Goal: Task Accomplishment & Management: Use online tool/utility

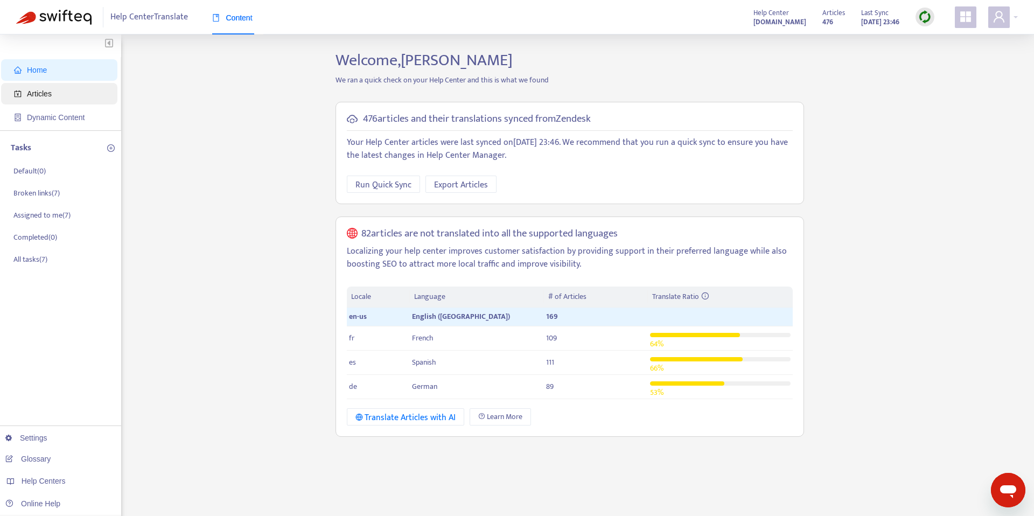
click at [43, 94] on span "Articles" at bounding box center [39, 93] width 25 height 9
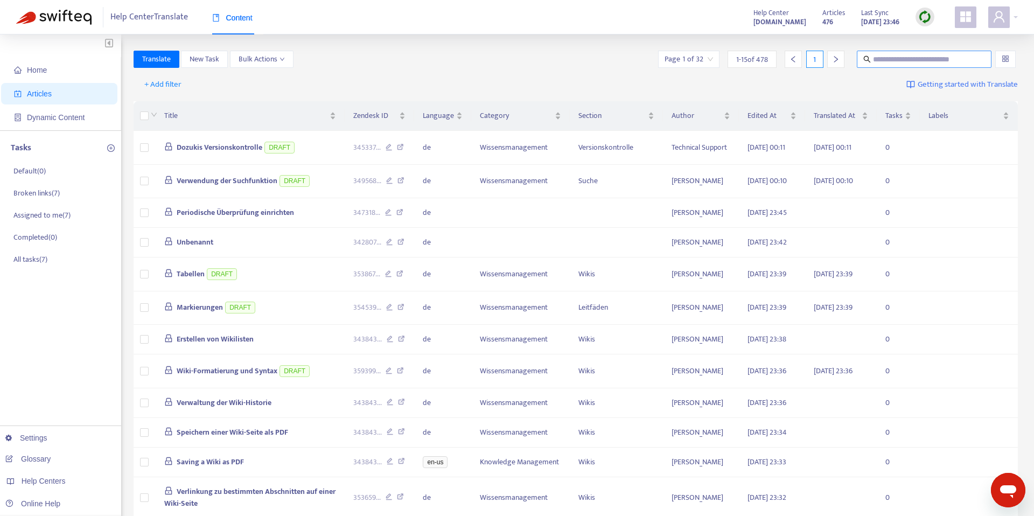
click at [954, 62] on input "text" at bounding box center [924, 59] width 103 height 12
paste input "**********"
type input "**********"
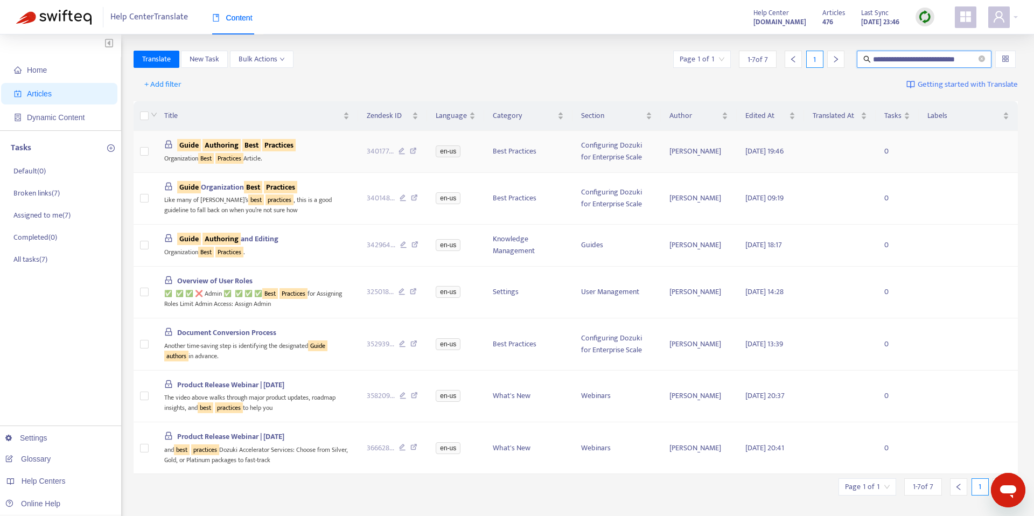
scroll to position [0, 0]
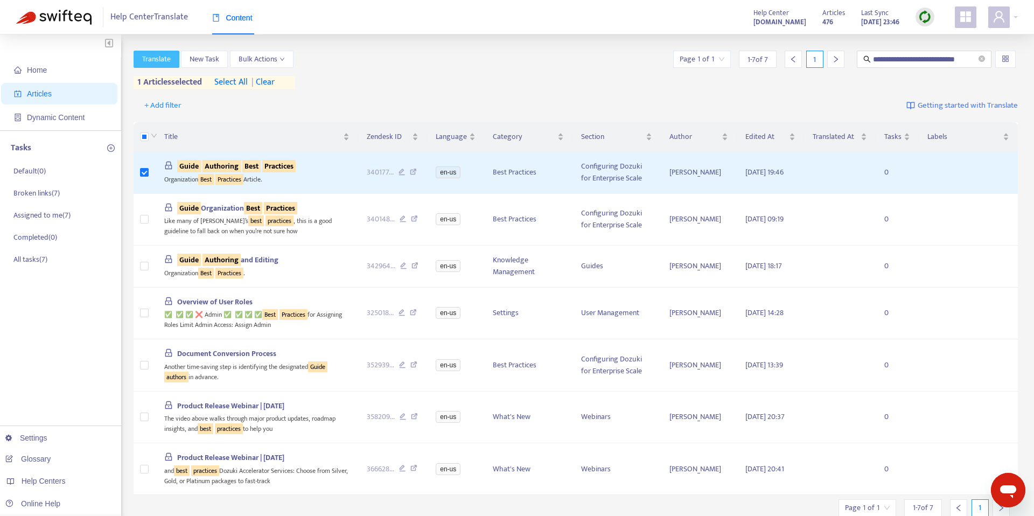
click at [148, 57] on span "Translate" at bounding box center [156, 59] width 29 height 12
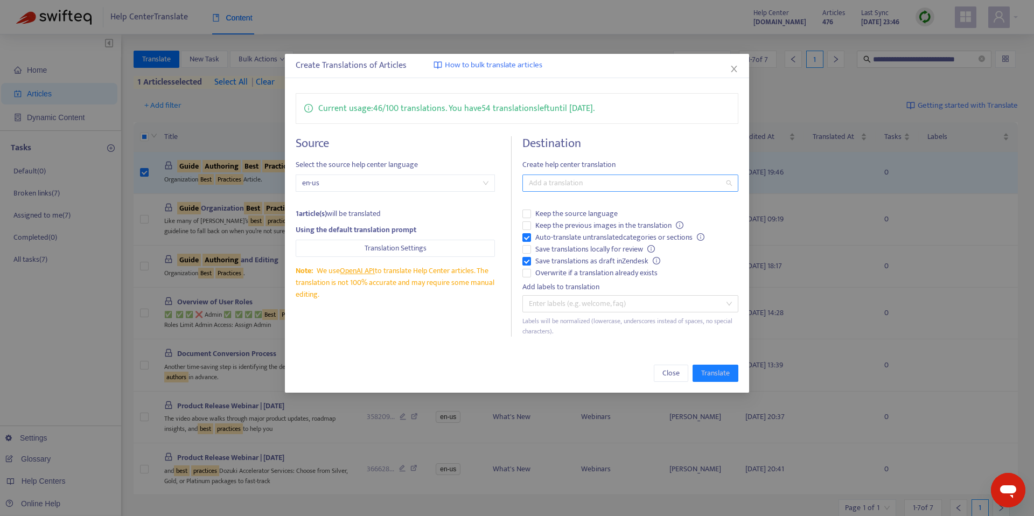
click at [580, 183] on div at bounding box center [625, 183] width 200 height 13
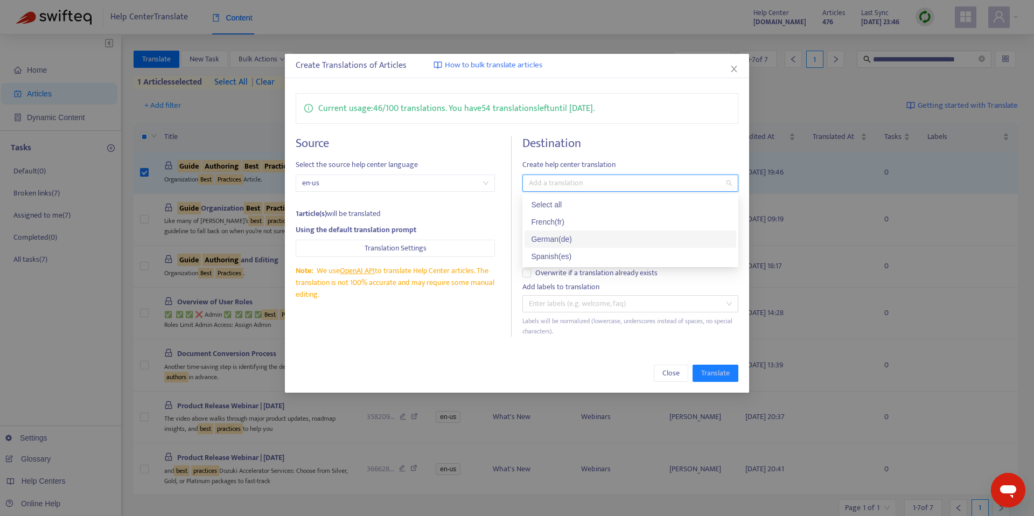
click at [565, 240] on div "German ( de )" at bounding box center [630, 239] width 199 height 12
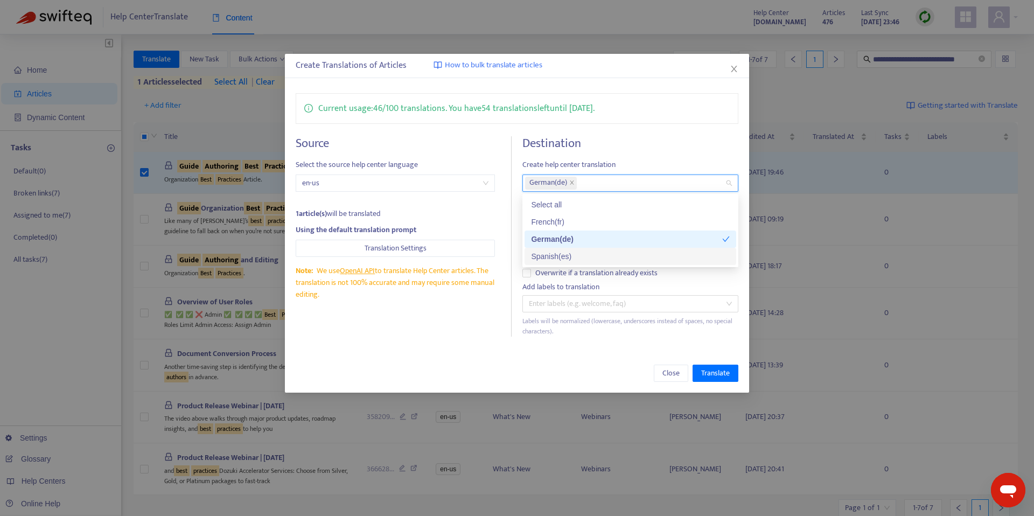
drag, startPoint x: 535, startPoint y: 381, endPoint x: 532, endPoint y: 358, distance: 22.7
click at [534, 380] on div "Close Translate" at bounding box center [517, 372] width 443 height 17
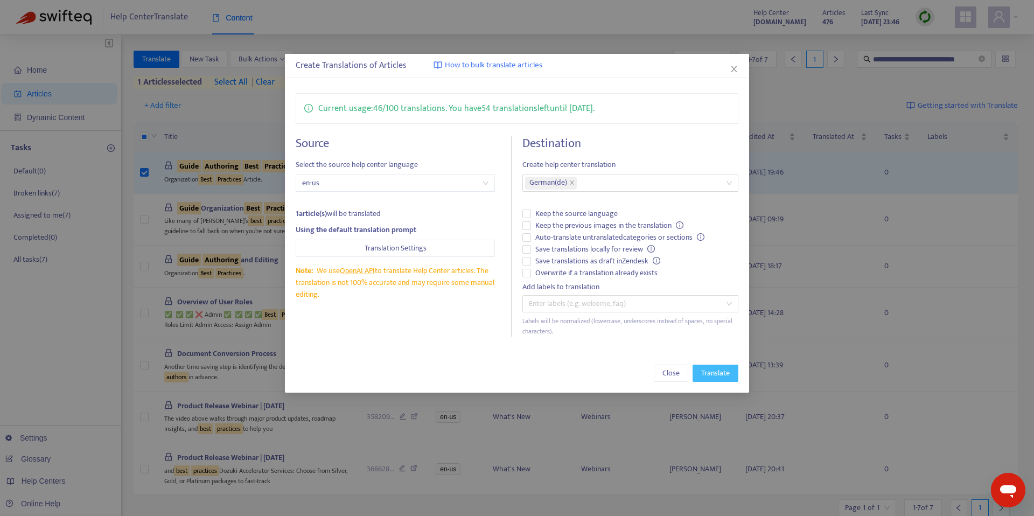
click at [717, 371] on span "Translate" at bounding box center [715, 373] width 29 height 12
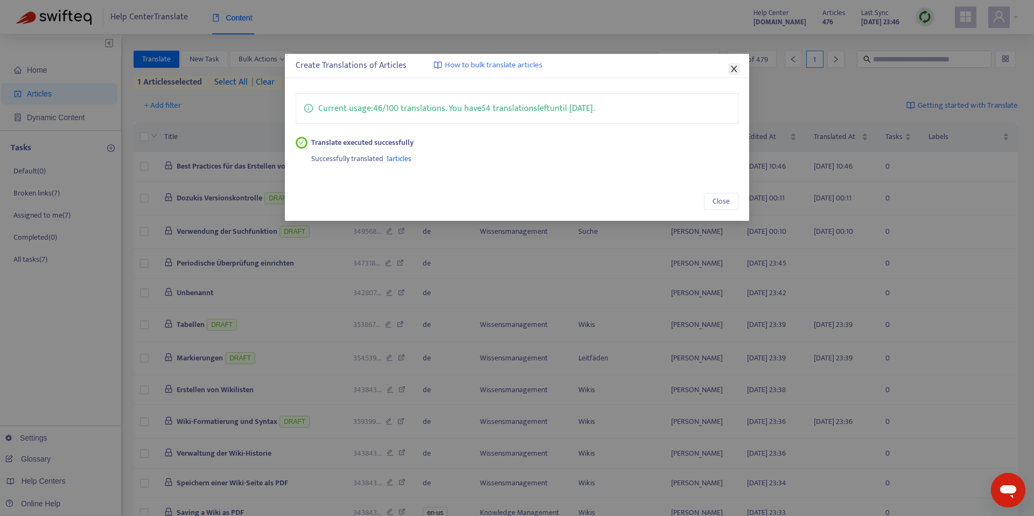
click at [731, 66] on icon "close" at bounding box center [734, 69] width 6 height 6
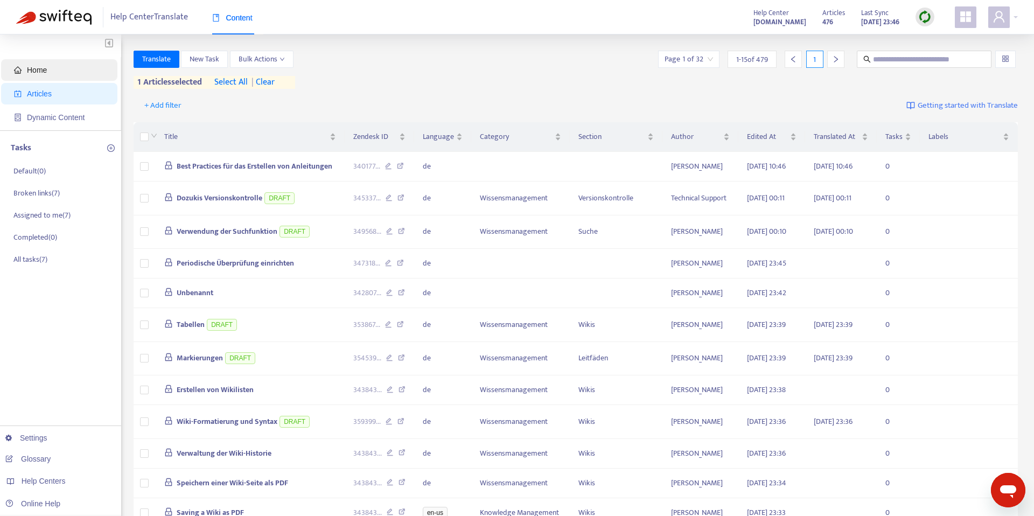
click at [38, 72] on span "Home" at bounding box center [37, 70] width 20 height 9
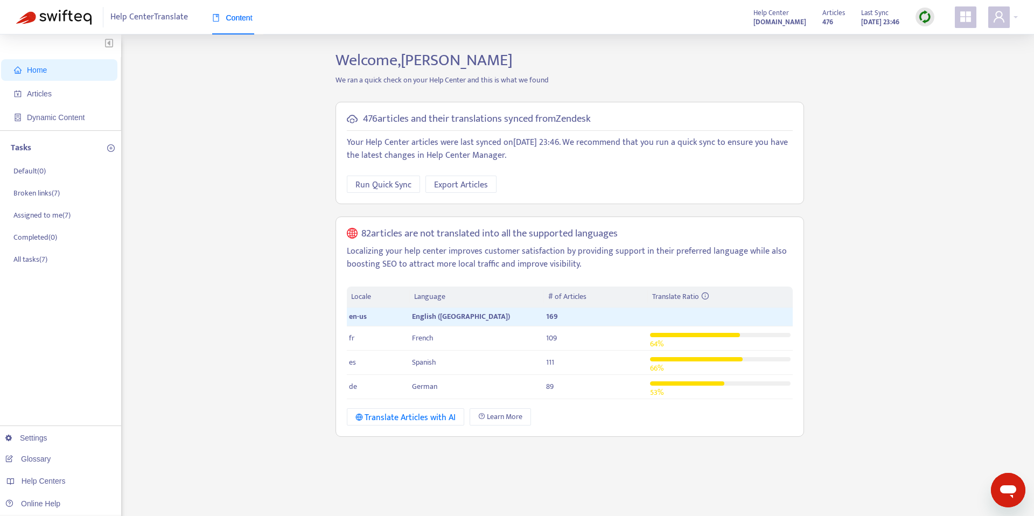
click at [925, 13] on img at bounding box center [924, 16] width 13 height 13
click at [966, 37] on link "Quick Sync" at bounding box center [947, 39] width 46 height 12
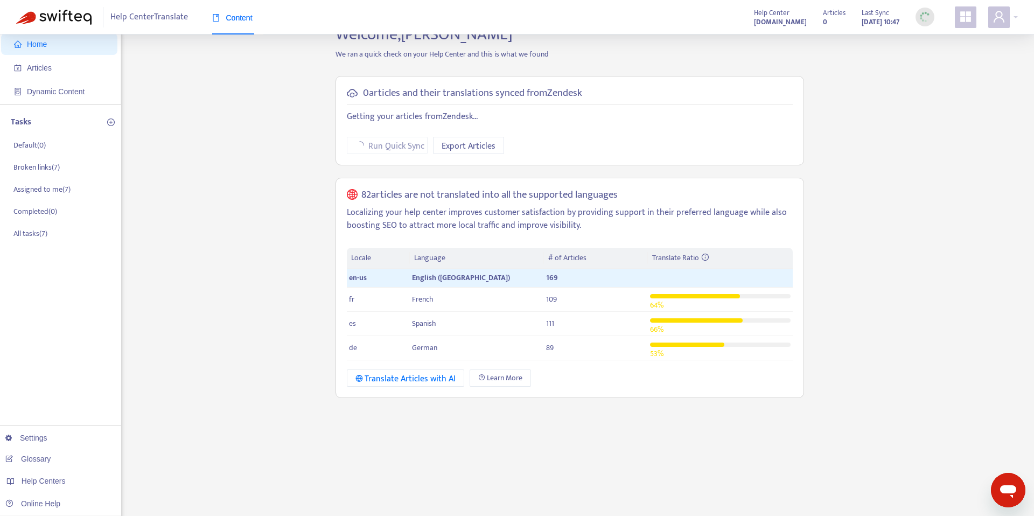
scroll to position [26, 0]
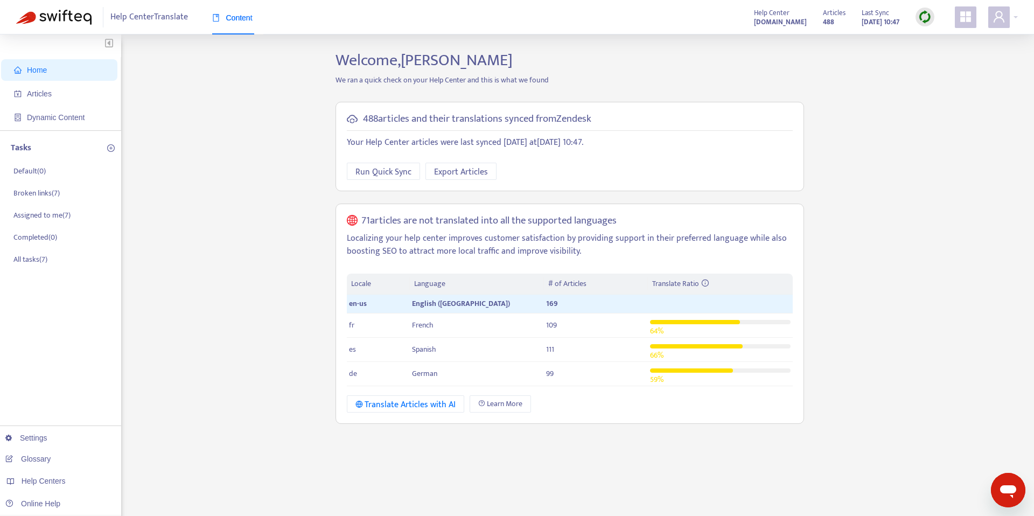
click at [925, 18] on img at bounding box center [924, 16] width 13 height 13
click at [960, 44] on link "Quick Sync" at bounding box center [947, 39] width 46 height 12
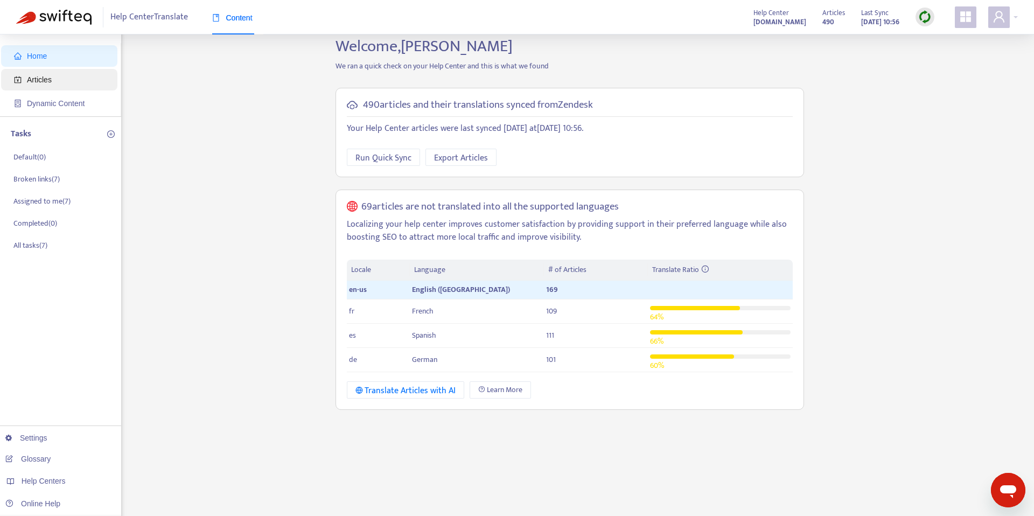
click at [22, 73] on span "Articles" at bounding box center [61, 80] width 95 height 22
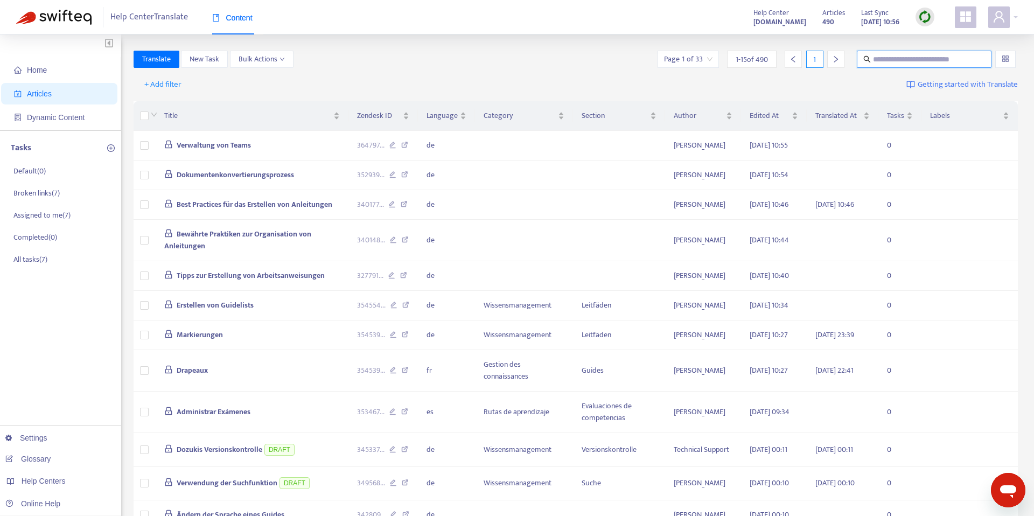
click at [892, 59] on input "text" at bounding box center [924, 59] width 103 height 12
type input "*"
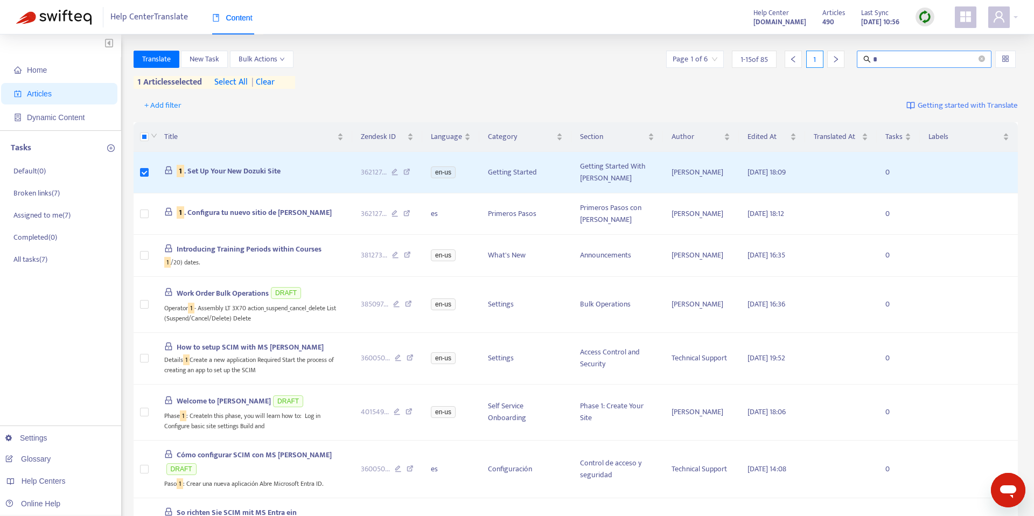
click at [950, 67] on span "*" at bounding box center [924, 59] width 135 height 17
click at [939, 62] on input "*" at bounding box center [924, 59] width 103 height 12
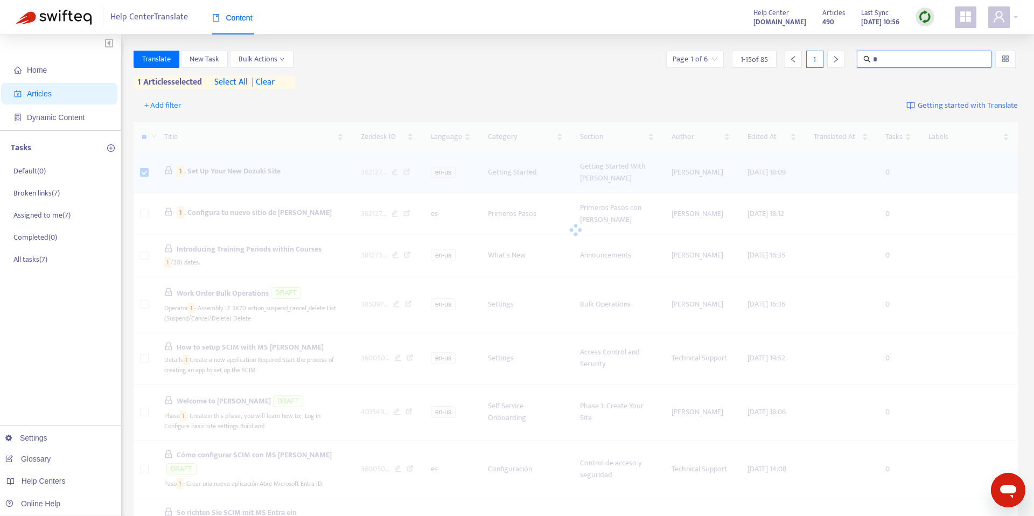
type input "*"
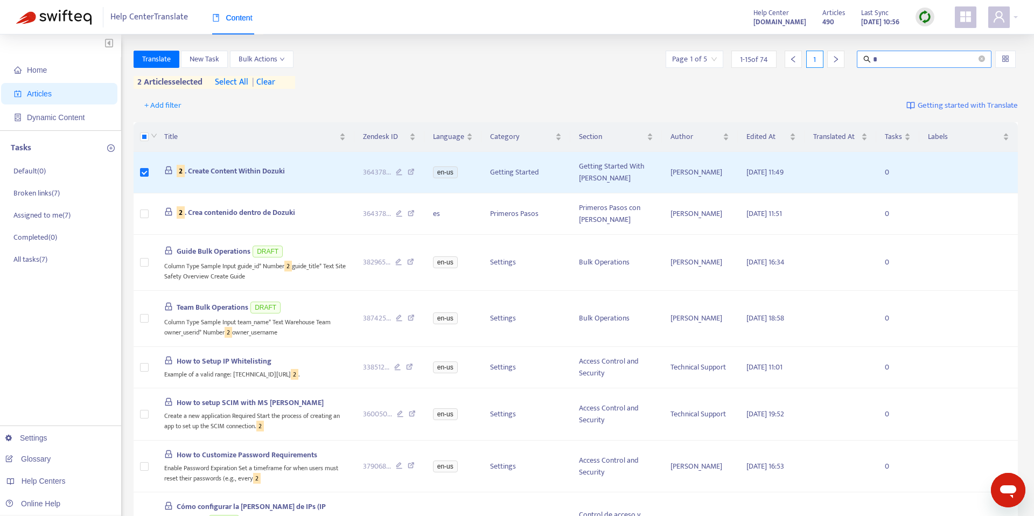
click at [902, 58] on input "*" at bounding box center [924, 59] width 103 height 12
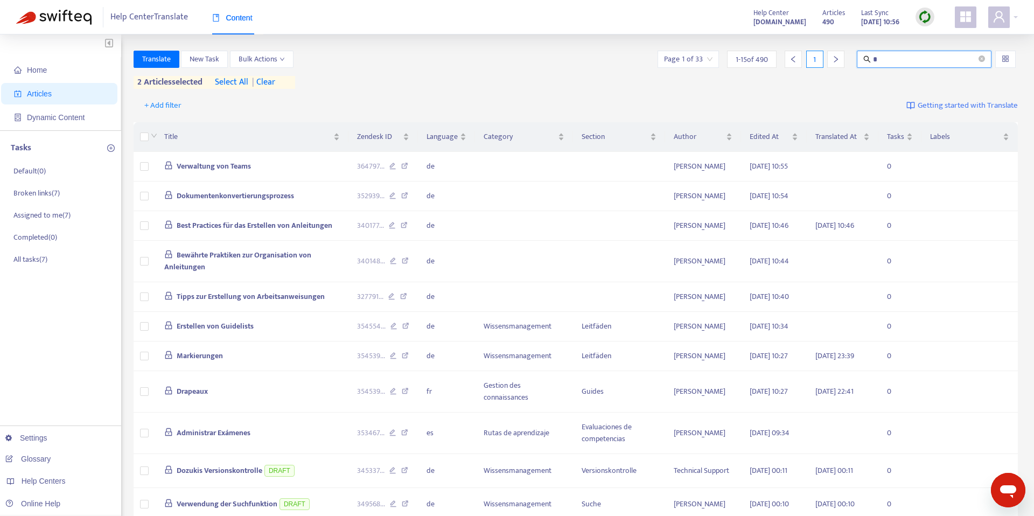
type input "*"
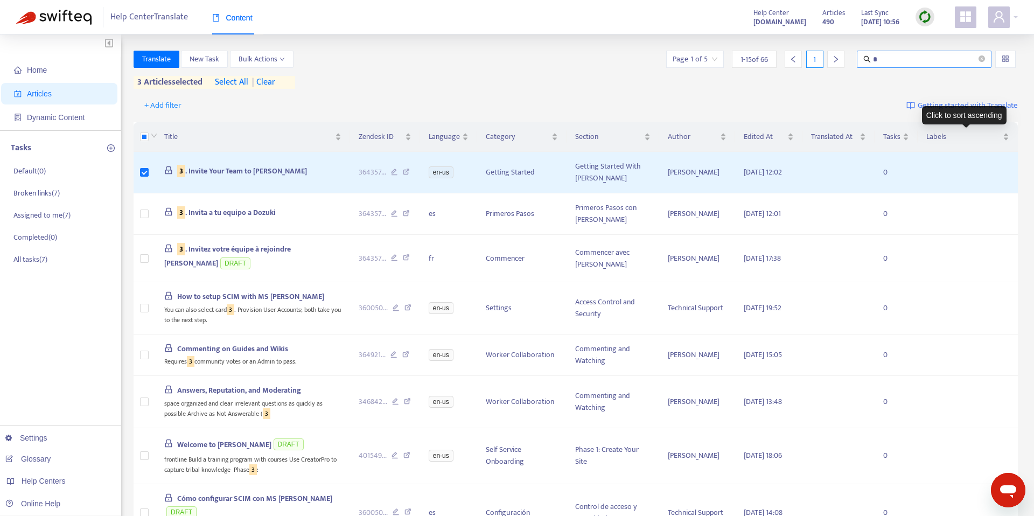
click at [914, 65] on span "*" at bounding box center [924, 59] width 135 height 17
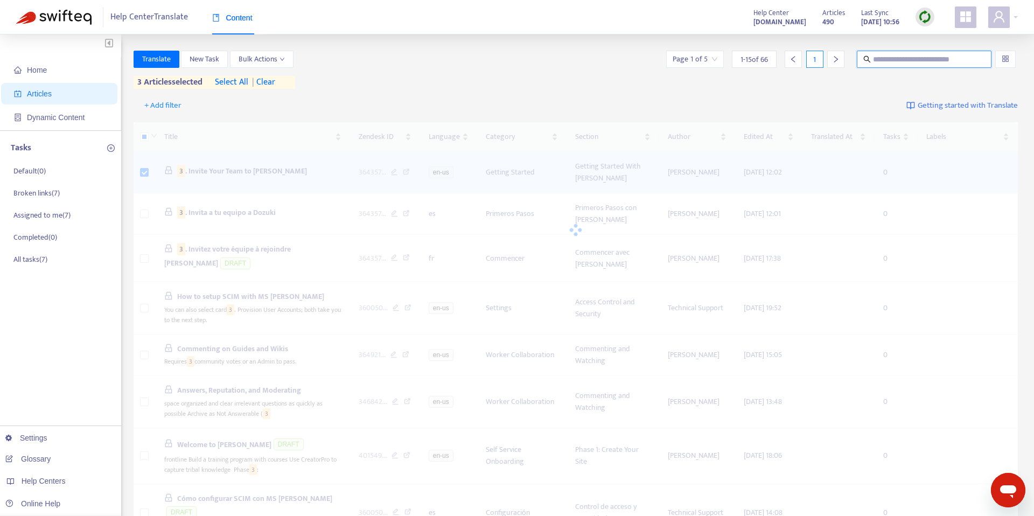
type input "*"
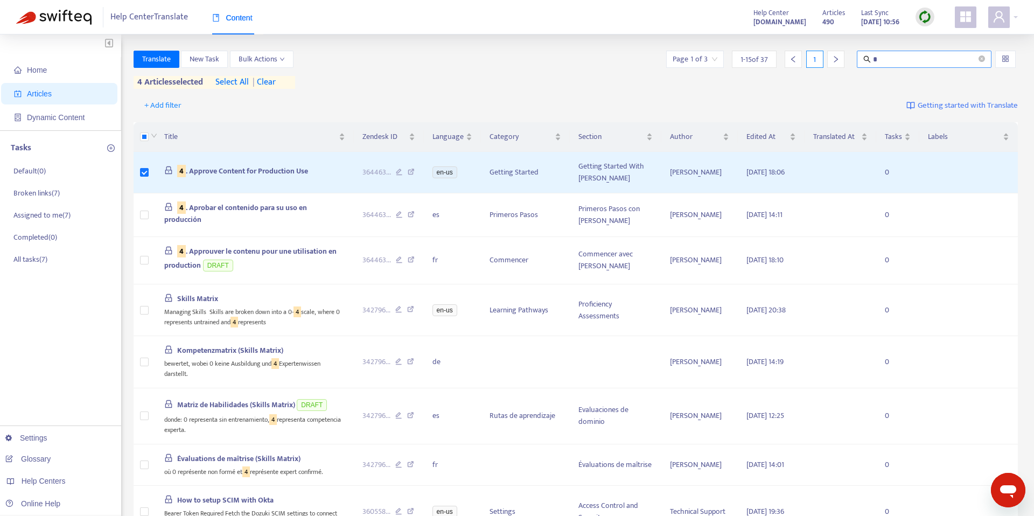
click at [898, 61] on input "*" at bounding box center [924, 59] width 103 height 12
click at [897, 61] on input "*" at bounding box center [924, 59] width 103 height 12
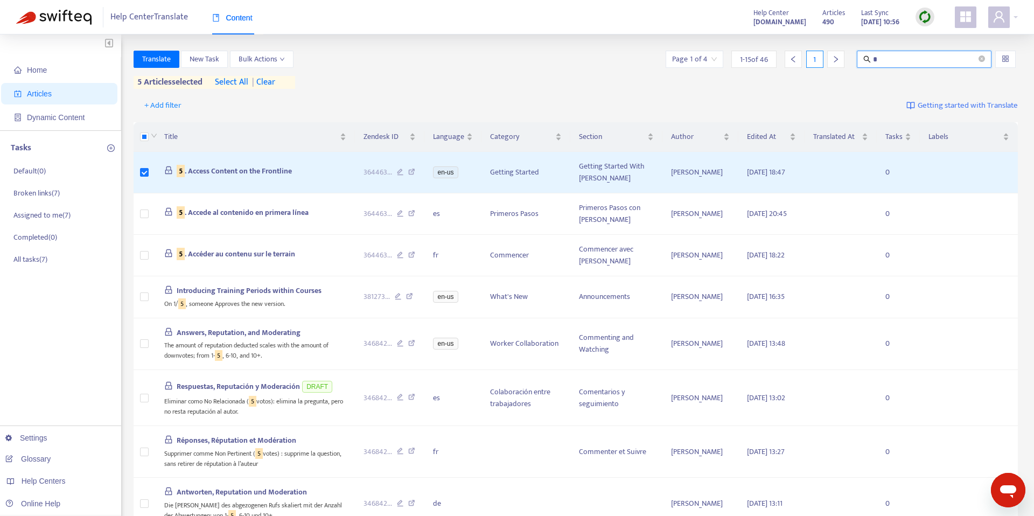
click at [906, 61] on input "*" at bounding box center [924, 59] width 103 height 12
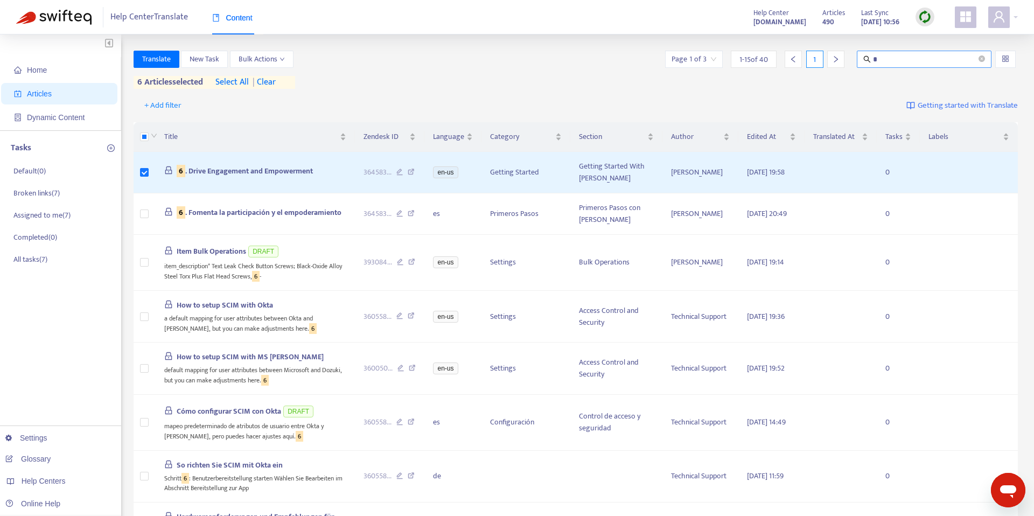
click at [887, 62] on input "*" at bounding box center [924, 59] width 103 height 12
type input "*"
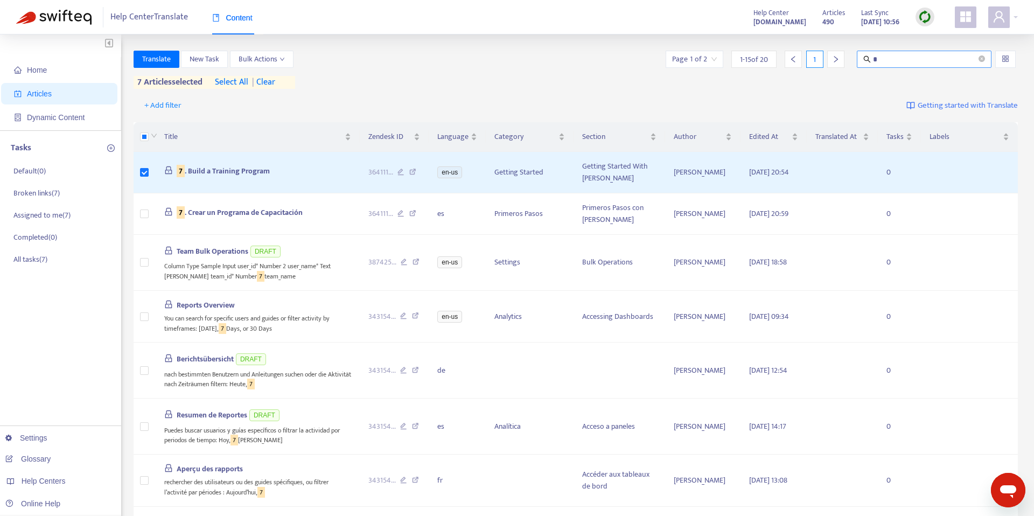
click at [880, 52] on span "*" at bounding box center [924, 59] width 135 height 17
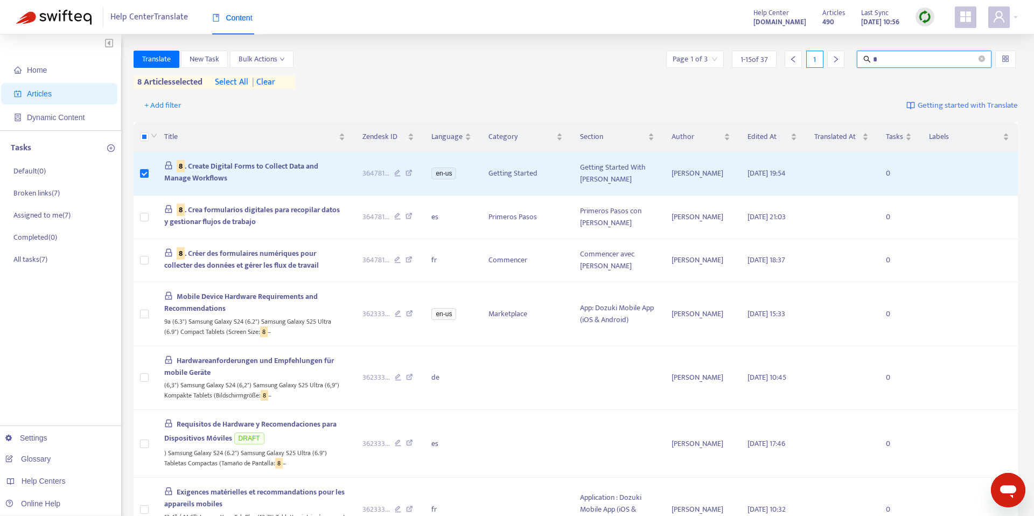
click at [894, 54] on input "*" at bounding box center [924, 59] width 103 height 12
type input "*"
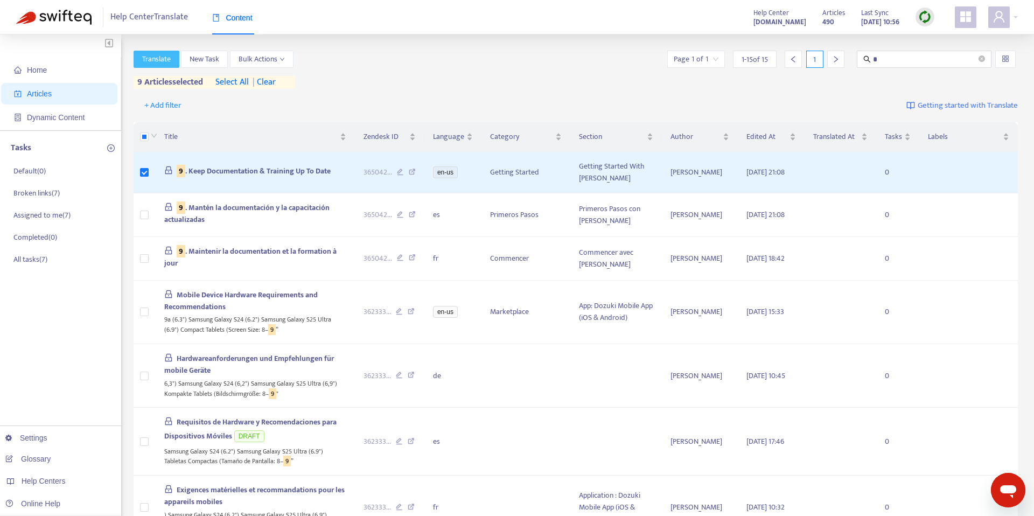
click at [156, 60] on span "Translate" at bounding box center [156, 59] width 29 height 12
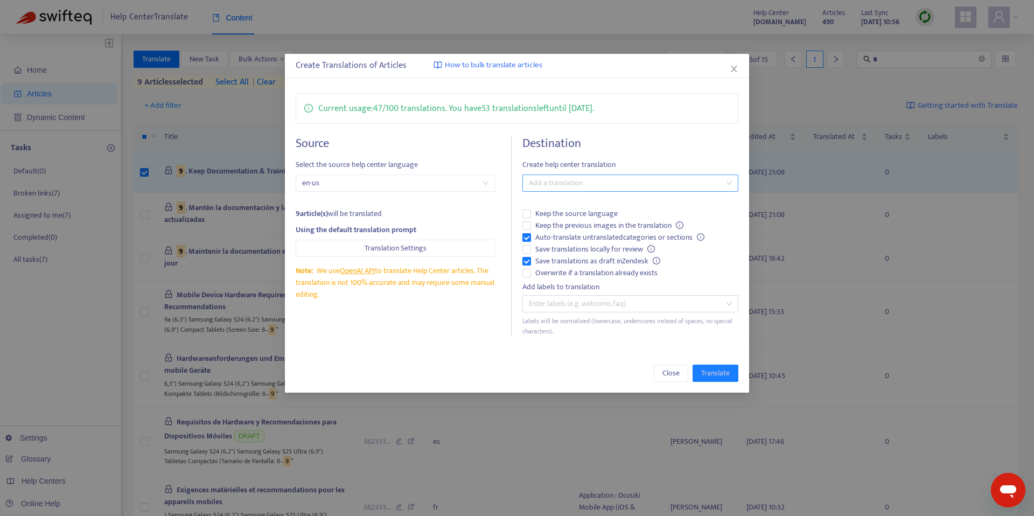
click at [595, 185] on div at bounding box center [625, 183] width 200 height 13
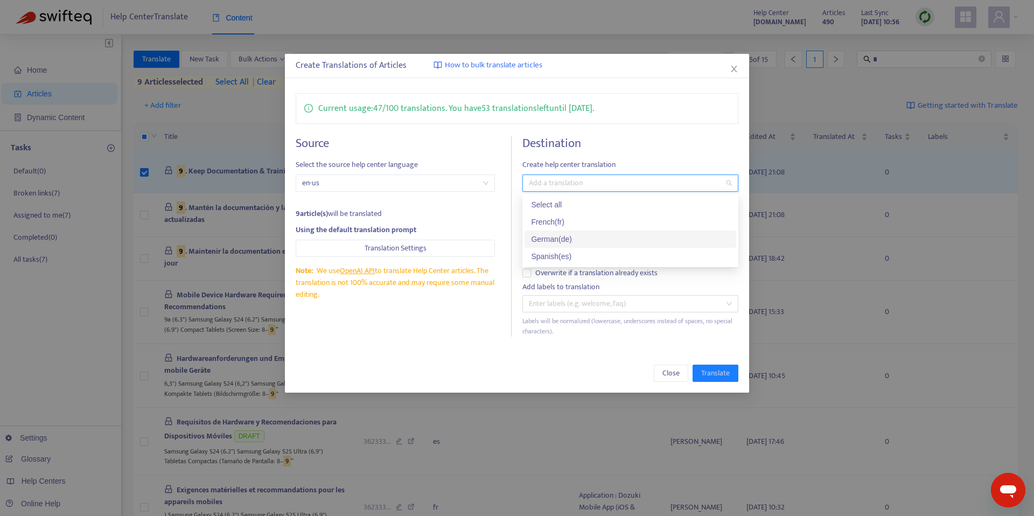
click at [585, 238] on div "German ( de )" at bounding box center [630, 239] width 199 height 12
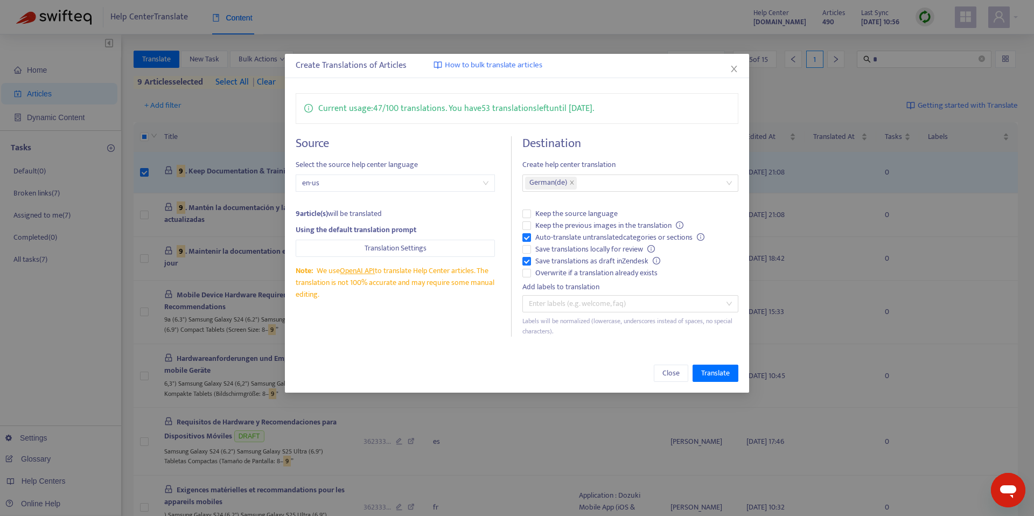
click at [541, 335] on div "Labels will be normalized (lowercase, underscores instead of spaces, no special…" at bounding box center [630, 326] width 216 height 20
click at [726, 369] on span "Translate" at bounding box center [715, 373] width 29 height 12
